Goal: Check status: Check status

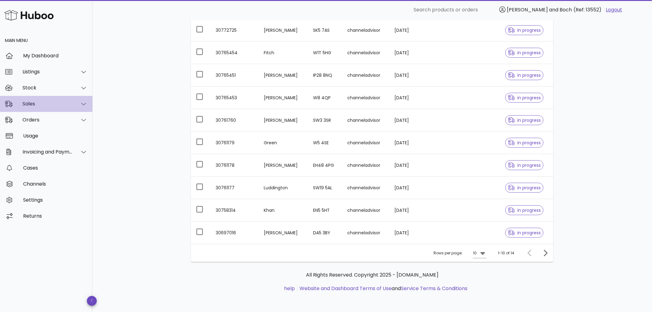
click at [32, 106] on div "Sales" at bounding box center [47, 104] width 50 height 6
click at [42, 100] on div "Sales" at bounding box center [46, 104] width 92 height 16
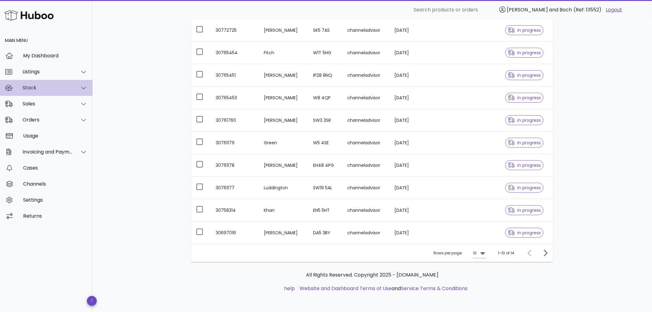
click at [45, 87] on div "Stock" at bounding box center [47, 88] width 50 height 6
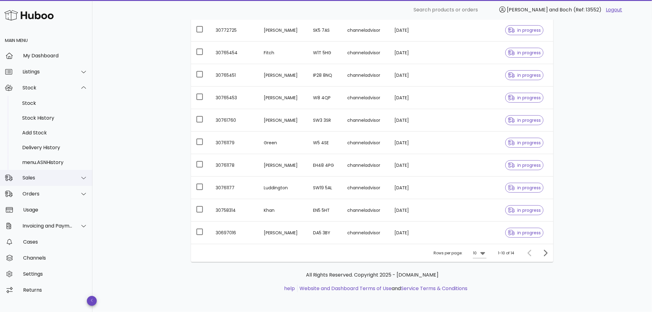
click at [41, 177] on div "Sales" at bounding box center [47, 178] width 50 height 6
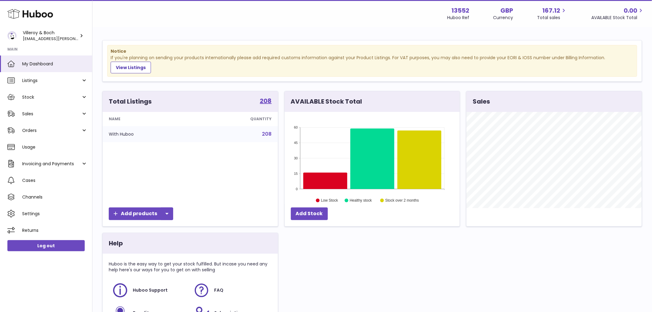
scroll to position [96, 175]
click at [51, 96] on span "Stock" at bounding box center [51, 97] width 59 height 6
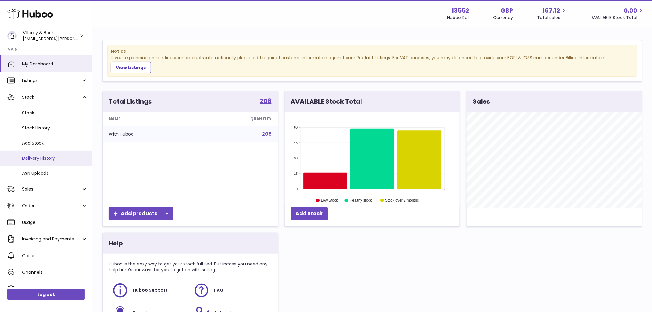
click at [47, 157] on span "Delivery History" at bounding box center [54, 158] width 65 height 6
click at [46, 159] on span "Delivery History" at bounding box center [54, 158] width 65 height 6
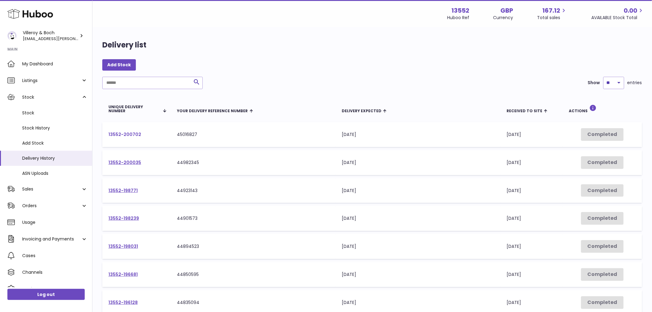
click at [136, 134] on link "13552-200702" at bounding box center [124, 134] width 33 height 6
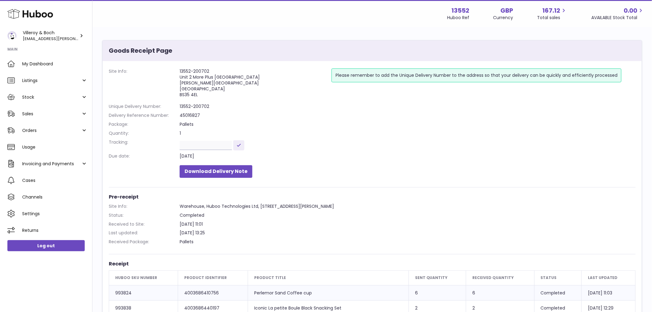
click at [362, 216] on dd "Completed" at bounding box center [408, 215] width 456 height 6
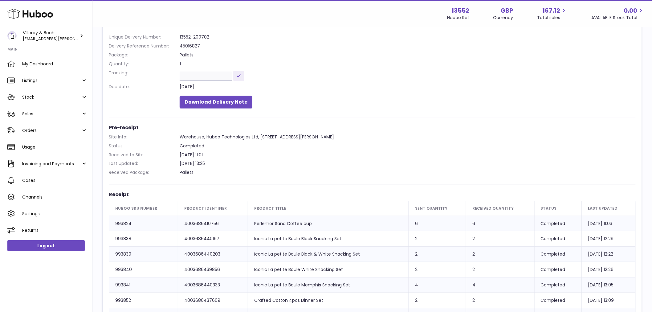
scroll to position [88, 0]
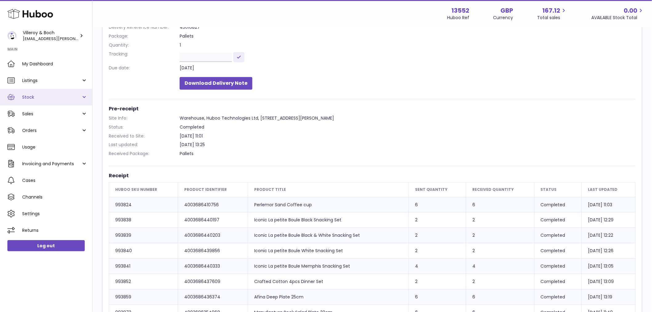
click at [64, 99] on span "Stock" at bounding box center [51, 97] width 59 height 6
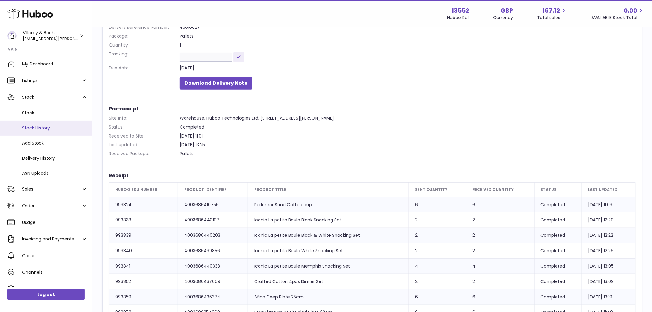
click at [46, 129] on span "Stock History" at bounding box center [54, 128] width 65 height 6
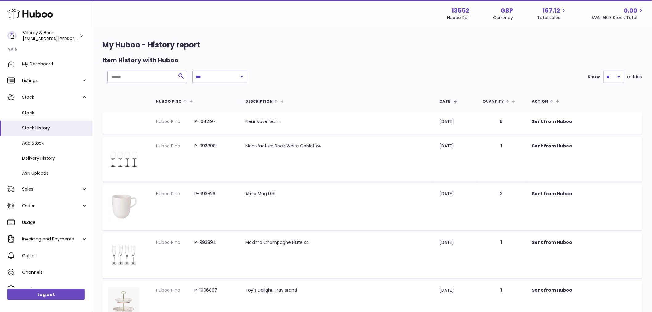
scroll to position [0, 0]
click at [239, 76] on select "**********" at bounding box center [219, 76] width 55 height 12
select select "*"
click at [192, 70] on select "**********" at bounding box center [219, 76] width 55 height 12
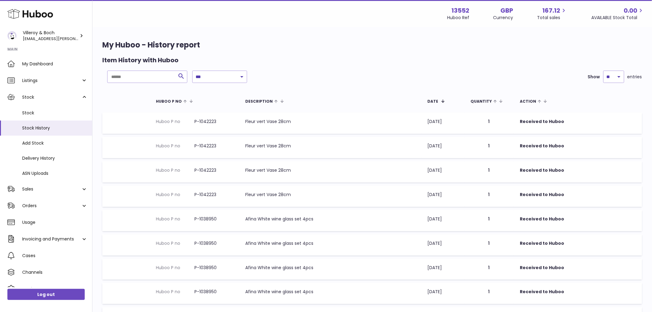
click at [436, 174] on td "Date [DATE]" at bounding box center [442, 171] width 43 height 21
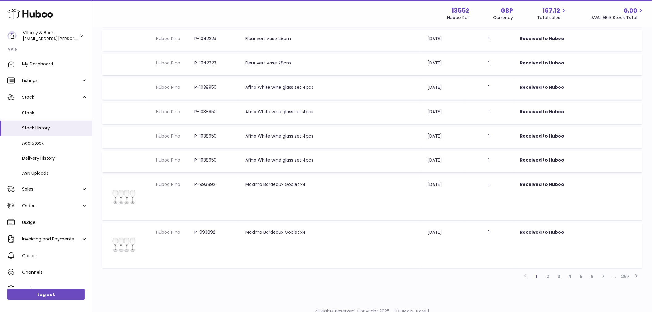
scroll to position [155, 0]
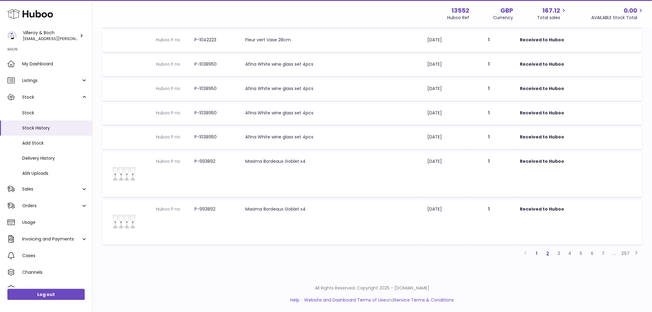
click at [550, 254] on link "2" at bounding box center [547, 253] width 11 height 11
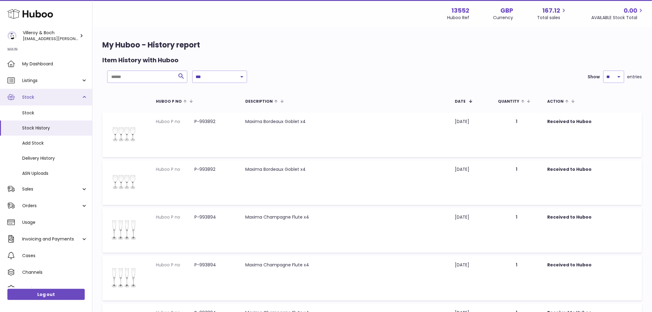
click at [31, 92] on link "Stock" at bounding box center [46, 97] width 92 height 17
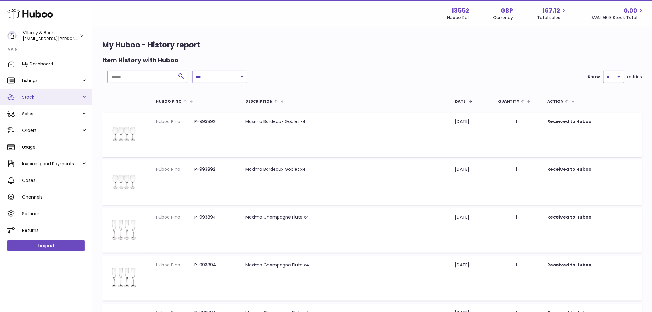
click at [37, 99] on span "Stock" at bounding box center [51, 97] width 59 height 6
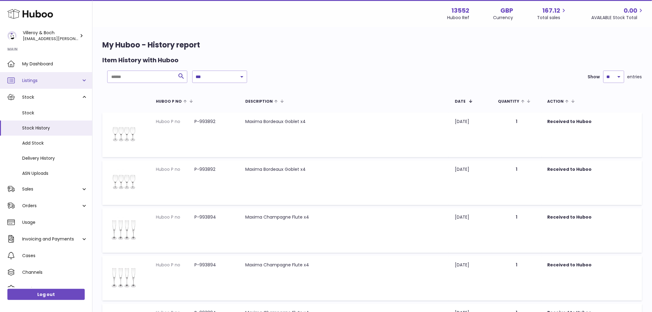
click at [38, 84] on link "Listings" at bounding box center [46, 80] width 92 height 17
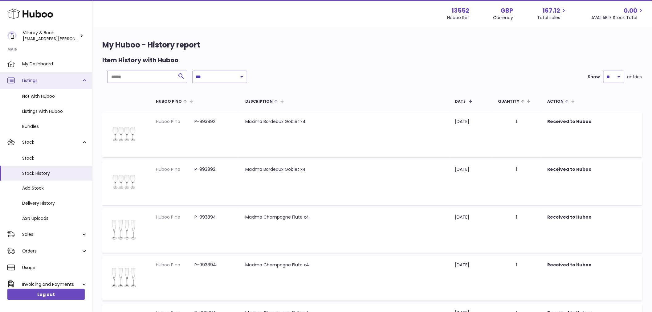
click at [44, 76] on link "Listings" at bounding box center [46, 80] width 92 height 17
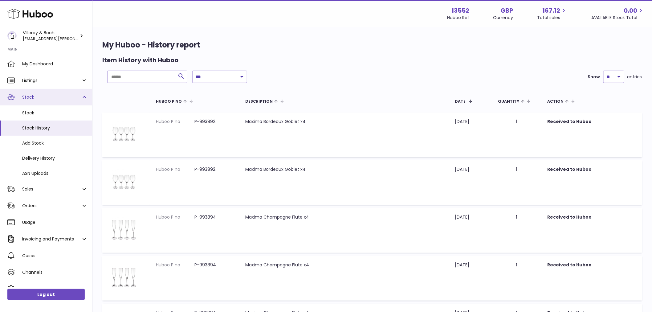
click at [43, 100] on span "Stock" at bounding box center [51, 97] width 59 height 6
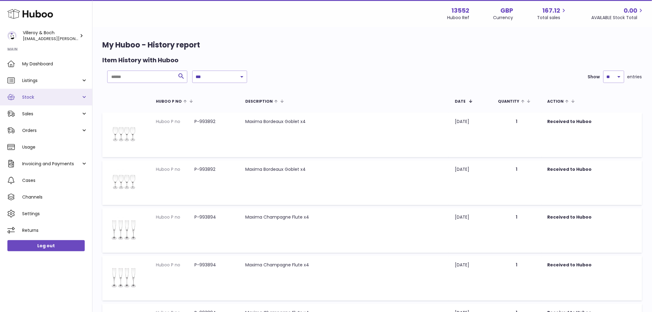
click at [37, 101] on link "Stock" at bounding box center [46, 97] width 92 height 17
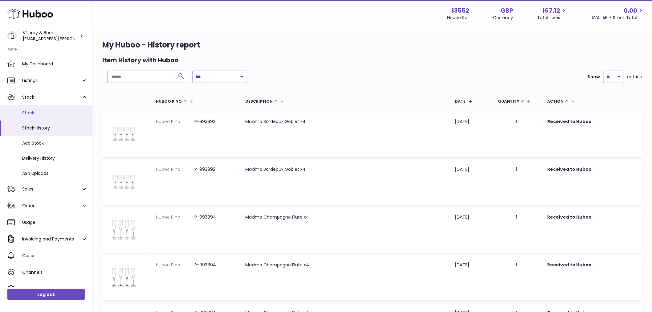
click at [30, 115] on span "Stock" at bounding box center [54, 113] width 65 height 6
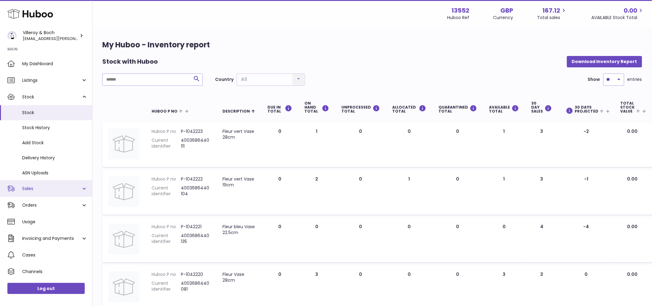
click at [42, 184] on link "Sales" at bounding box center [46, 188] width 92 height 17
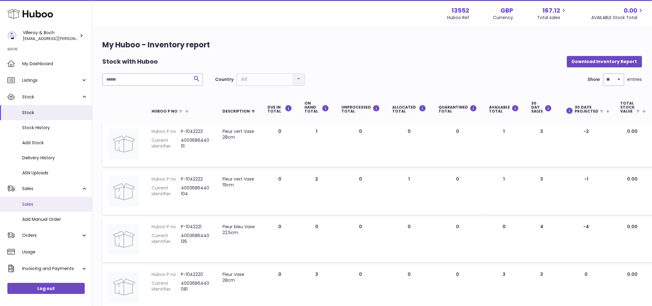
click at [30, 199] on link "Sales" at bounding box center [46, 204] width 92 height 15
